Goal: Navigation & Orientation: Find specific page/section

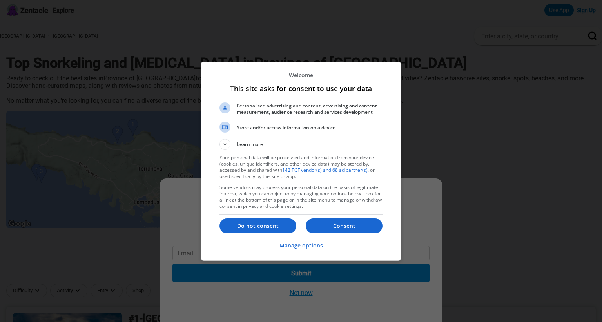
click at [266, 230] on button "Do not consent" at bounding box center [257, 225] width 77 height 15
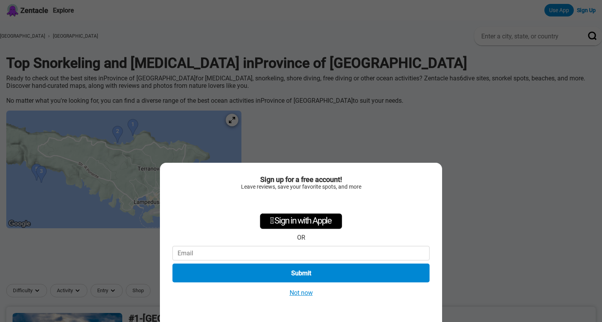
click at [300, 293] on button "Not now" at bounding box center [301, 292] width 28 height 8
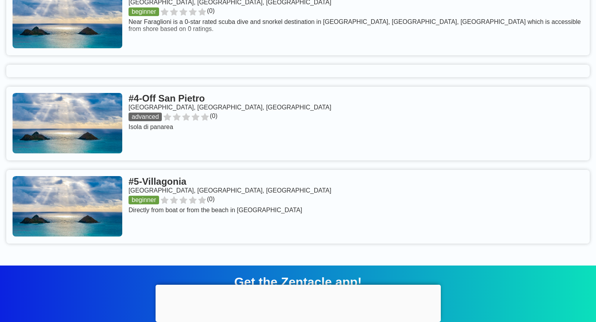
scroll to position [510, 0]
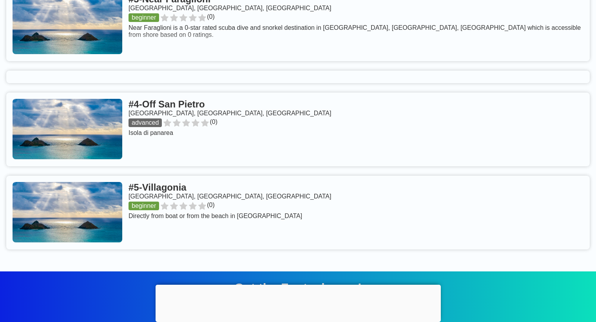
click at [173, 156] on link at bounding box center [298, 129] width 584 height 74
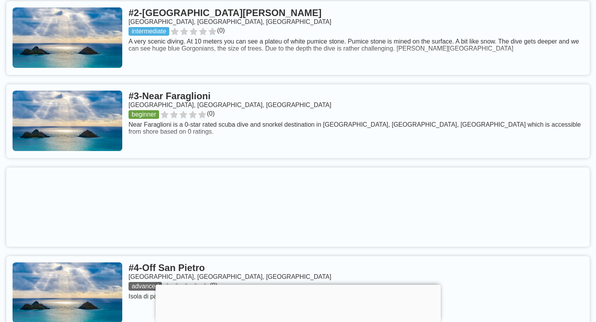
scroll to position [392, 0]
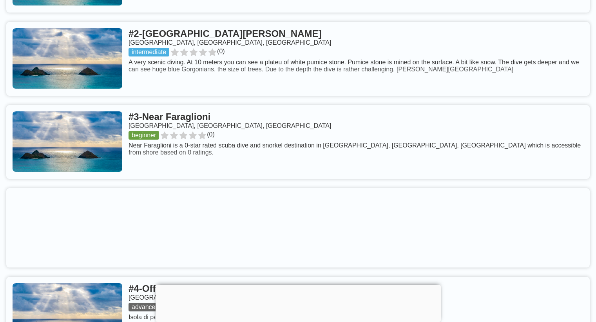
click at [286, 127] on link at bounding box center [298, 142] width 584 height 74
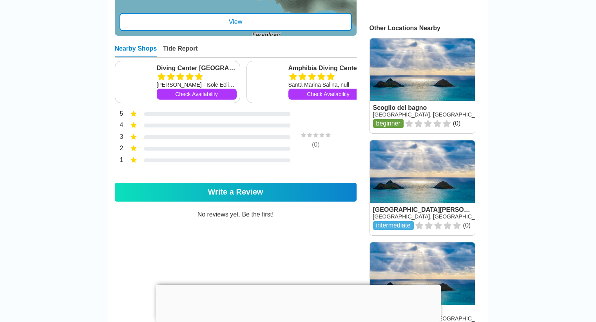
scroll to position [353, 0]
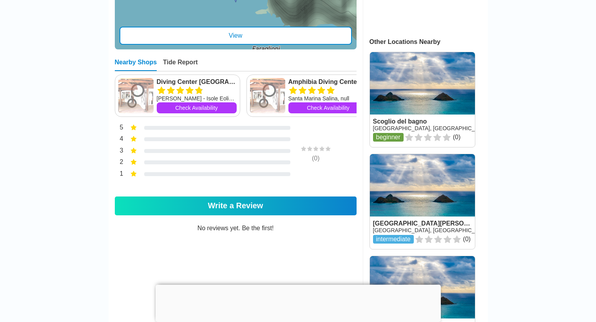
scroll to position [392, 0]
